Goal: Information Seeking & Learning: Learn about a topic

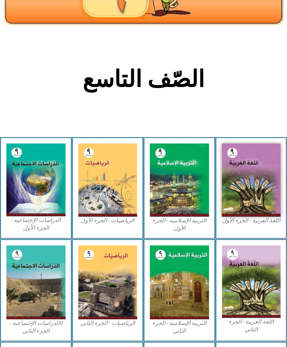
scroll to position [87, 0]
click at [176, 199] on img at bounding box center [179, 179] width 59 height 73
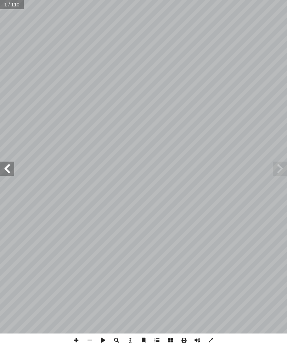
click at [0, 164] on span at bounding box center [7, 168] width 14 height 14
click at [1, 171] on span at bounding box center [7, 168] width 14 height 14
click at [5, 169] on span at bounding box center [7, 168] width 14 height 14
click at [4, 170] on span at bounding box center [7, 168] width 14 height 14
click at [3, 170] on span at bounding box center [7, 168] width 14 height 14
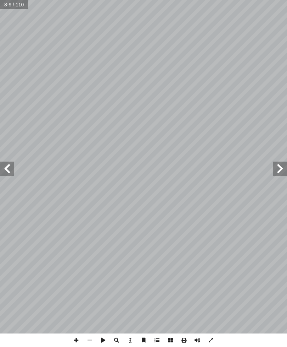
click at [1, 173] on span at bounding box center [7, 168] width 14 height 14
click at [1, 174] on span at bounding box center [7, 168] width 14 height 14
click at [11, 172] on span at bounding box center [7, 168] width 14 height 14
click at [9, 164] on span at bounding box center [7, 168] width 14 height 14
click at [10, 166] on span at bounding box center [7, 168] width 14 height 14
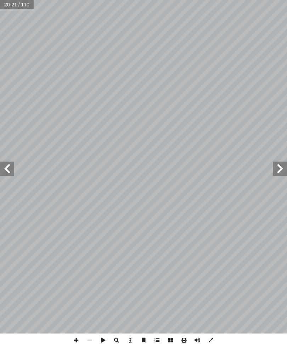
click at [12, 165] on span at bounding box center [7, 168] width 14 height 14
click at [10, 164] on span at bounding box center [7, 168] width 14 height 14
click at [10, 166] on span at bounding box center [7, 168] width 14 height 14
click at [283, 168] on span at bounding box center [280, 168] width 14 height 14
click at [278, 168] on span at bounding box center [280, 168] width 14 height 14
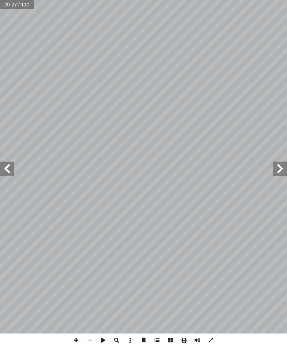
click at [278, 171] on span at bounding box center [280, 168] width 14 height 14
click at [276, 169] on span at bounding box center [280, 168] width 14 height 14
click at [278, 171] on span at bounding box center [280, 168] width 14 height 14
click at [278, 168] on span at bounding box center [280, 168] width 14 height 14
click at [278, 172] on span at bounding box center [280, 168] width 14 height 14
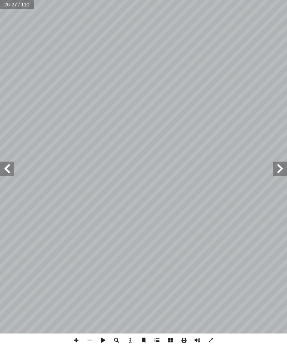
click at [284, 170] on span at bounding box center [280, 168] width 14 height 14
click at [278, 175] on span at bounding box center [280, 168] width 14 height 14
click at [12, 170] on span at bounding box center [7, 168] width 14 height 14
click at [3, 169] on span at bounding box center [7, 168] width 14 height 14
